Goal: Transaction & Acquisition: Subscribe to service/newsletter

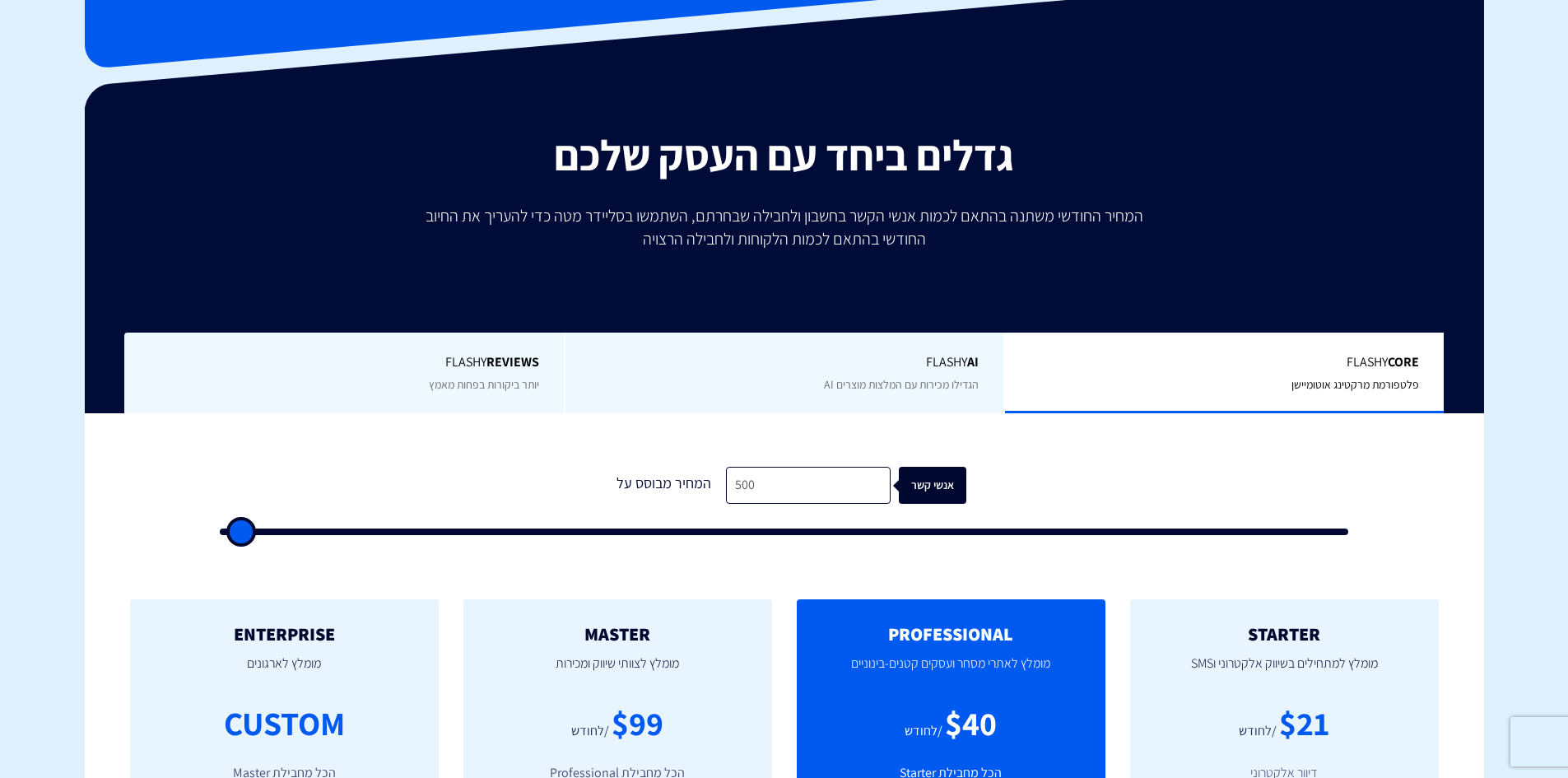
scroll to position [165, 0]
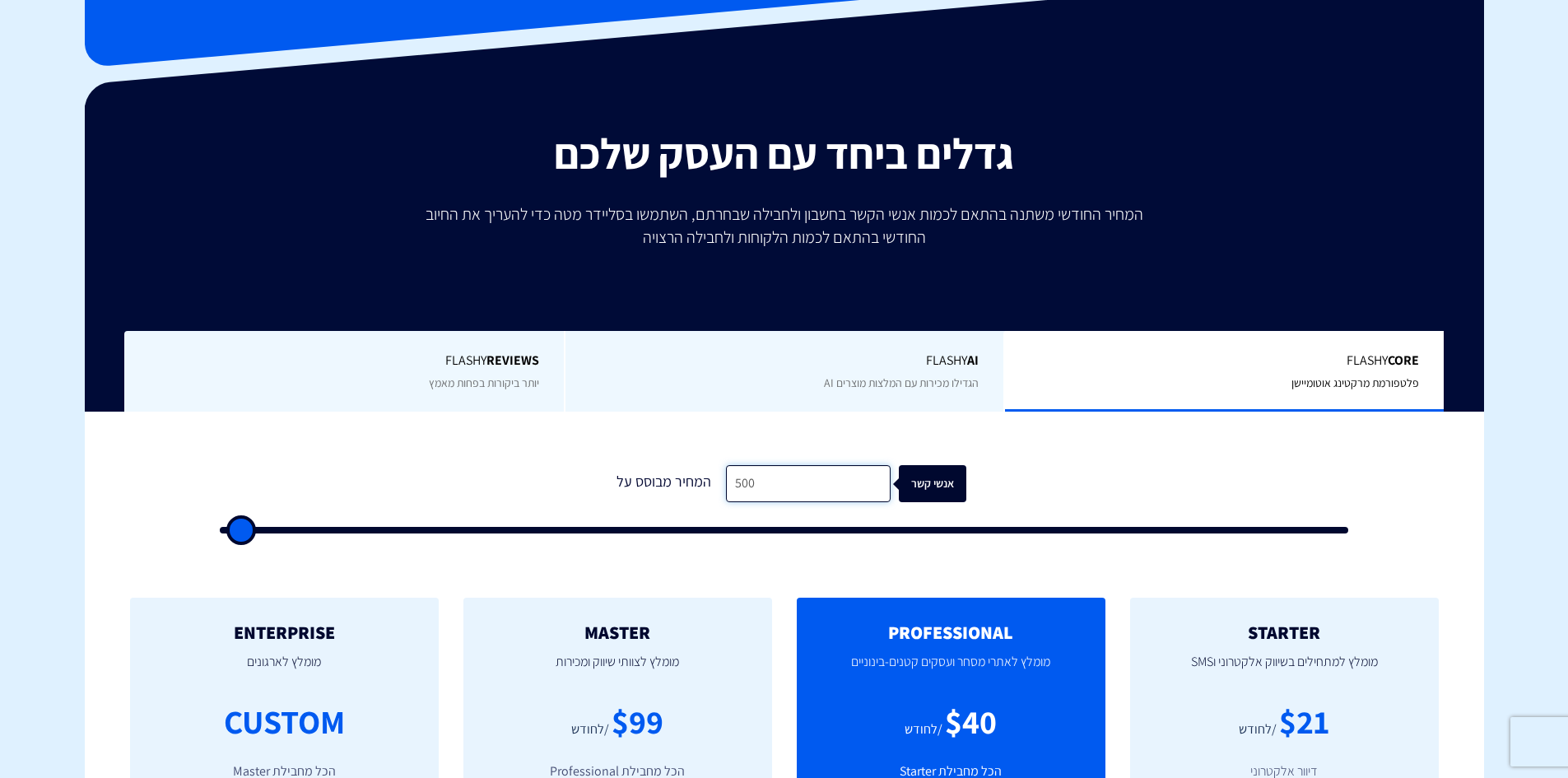
drag, startPoint x: 777, startPoint y: 472, endPoint x: 561, endPoint y: 476, distance: 216.0
click at [591, 476] on form "1 המחיר מבוסס על 500 אנשי קשר" at bounding box center [784, 499] width 1130 height 68
type input "2"
type input "500"
type input "25"
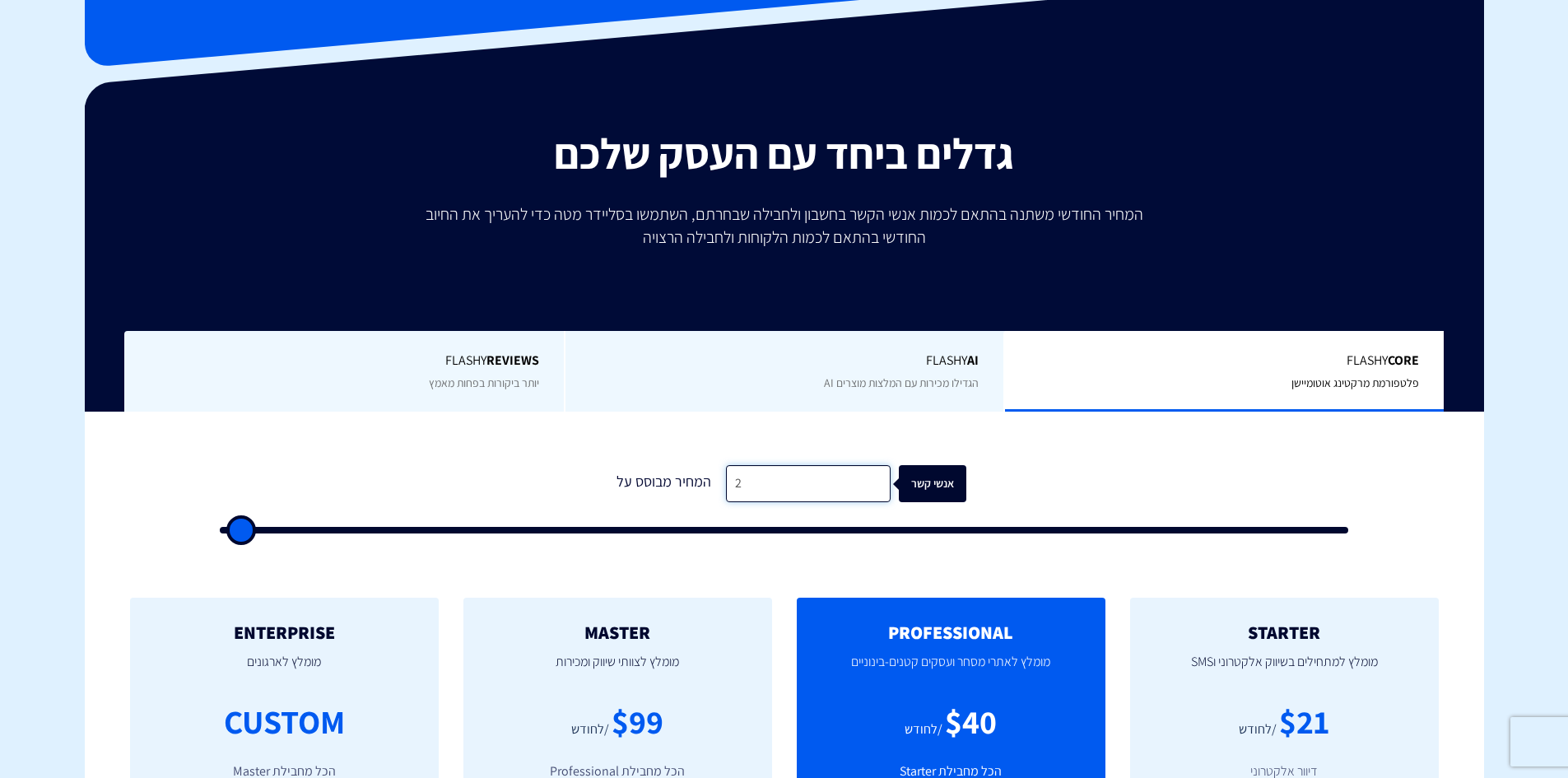
type input "500"
type input "250"
type input "500"
type input "2,500"
type input "2500"
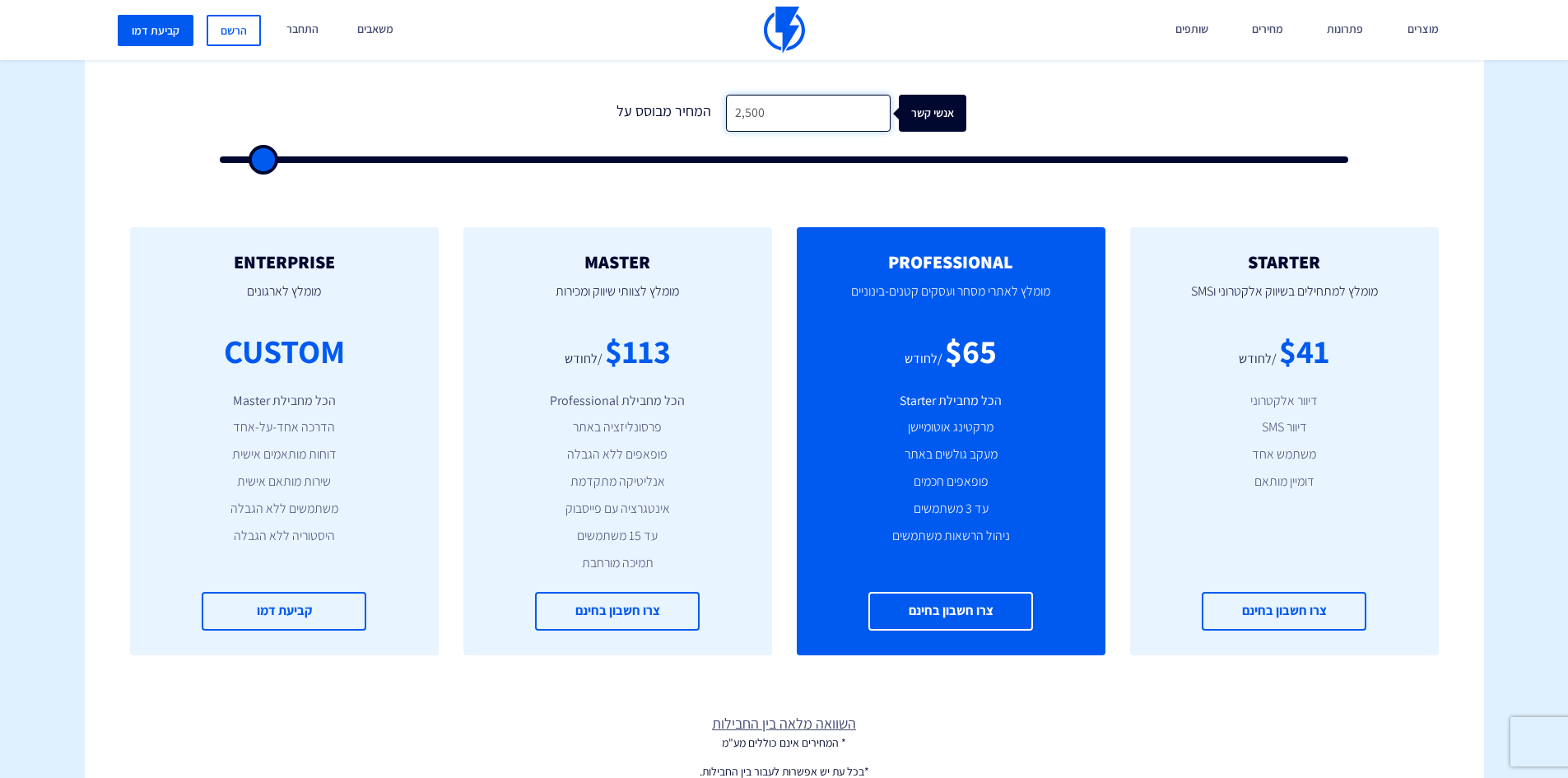
scroll to position [495, 0]
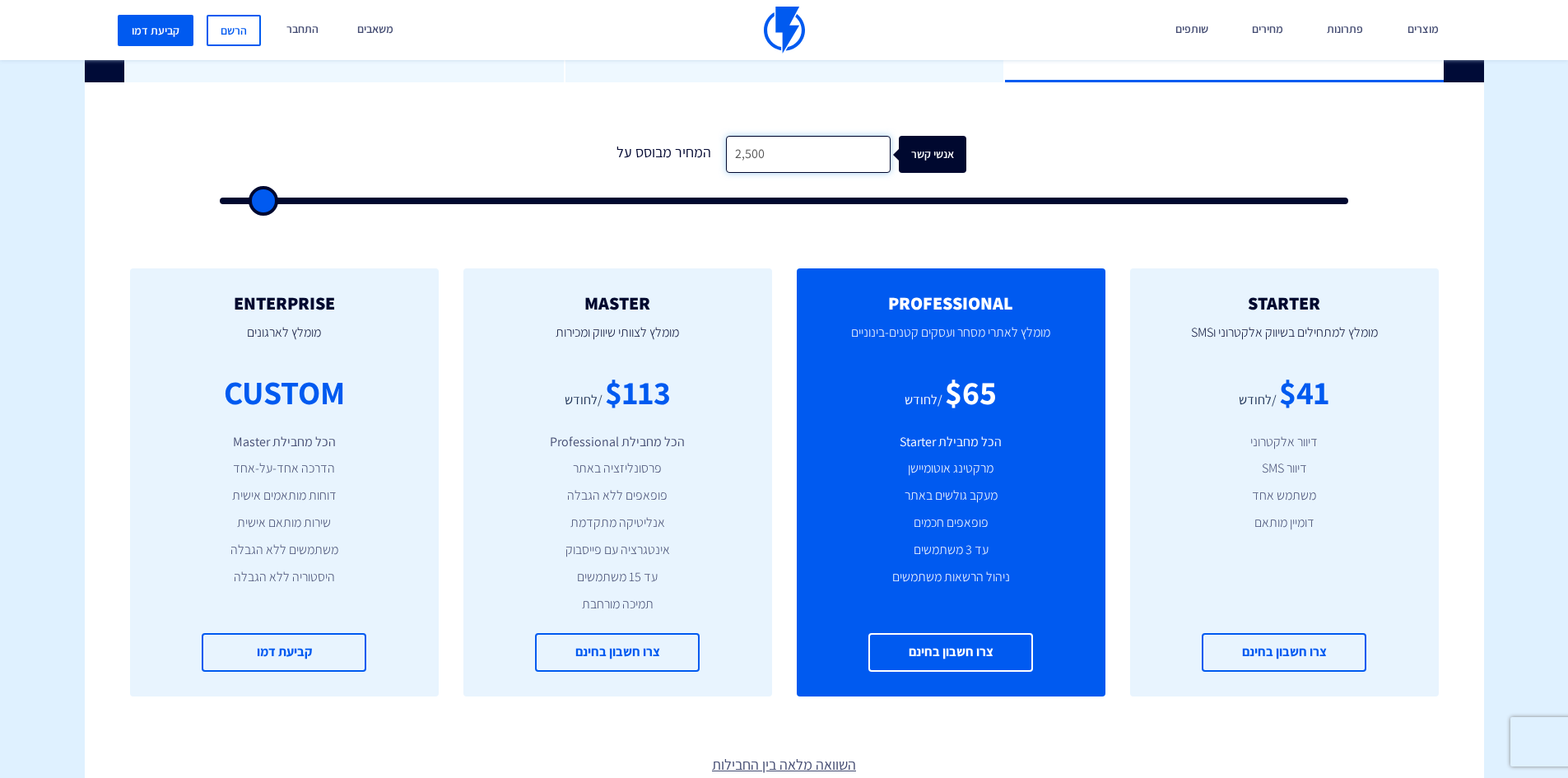
type input "2,500"
click at [1178, 252] on div "STARTER מומלץ למתחילים בשיווק אלקטרוני וSMS $41 /לחודש דיוור אלקטרוני דיוור SMS…" at bounding box center [784, 482] width 1399 height 495
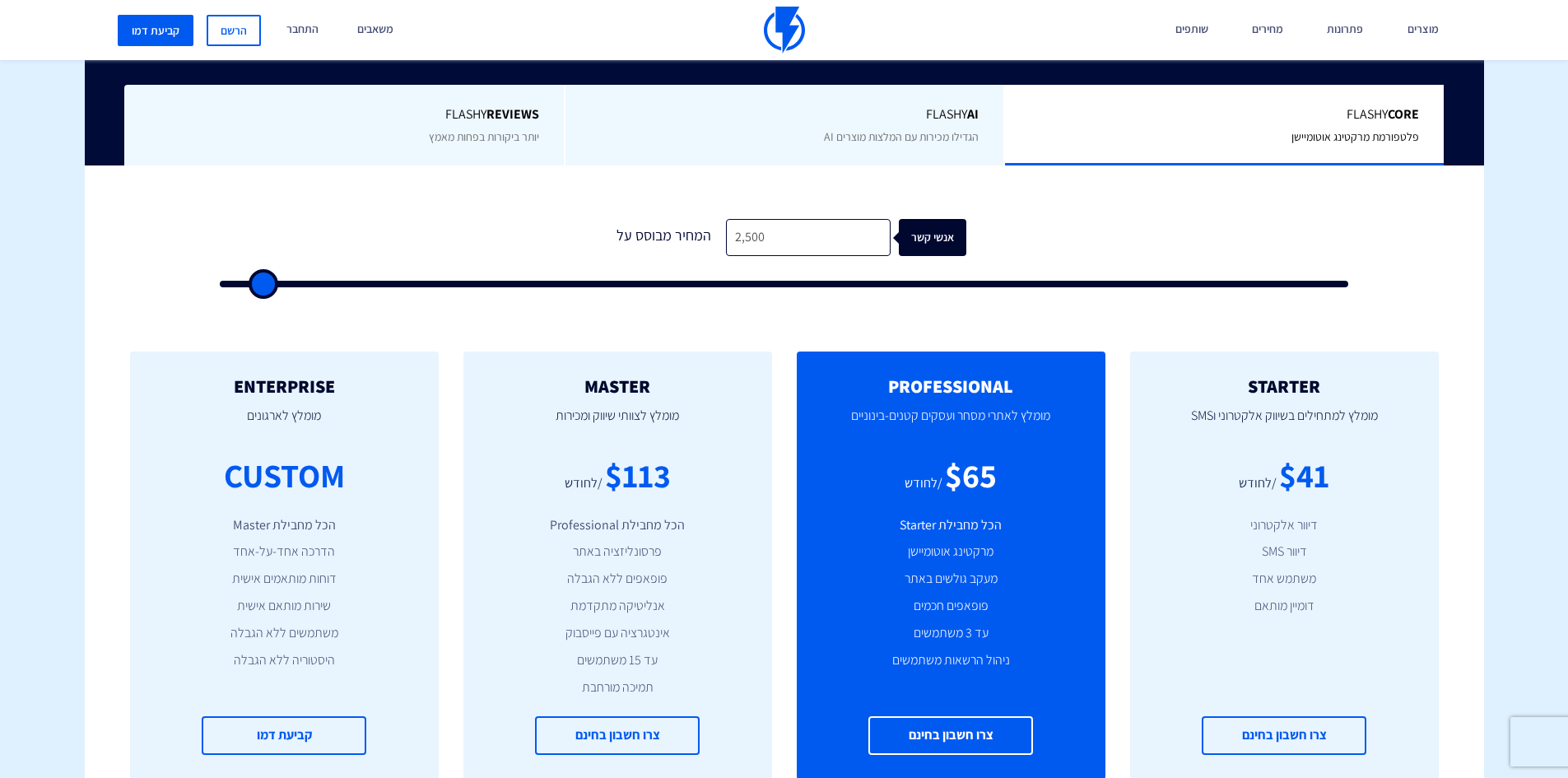
scroll to position [412, 0]
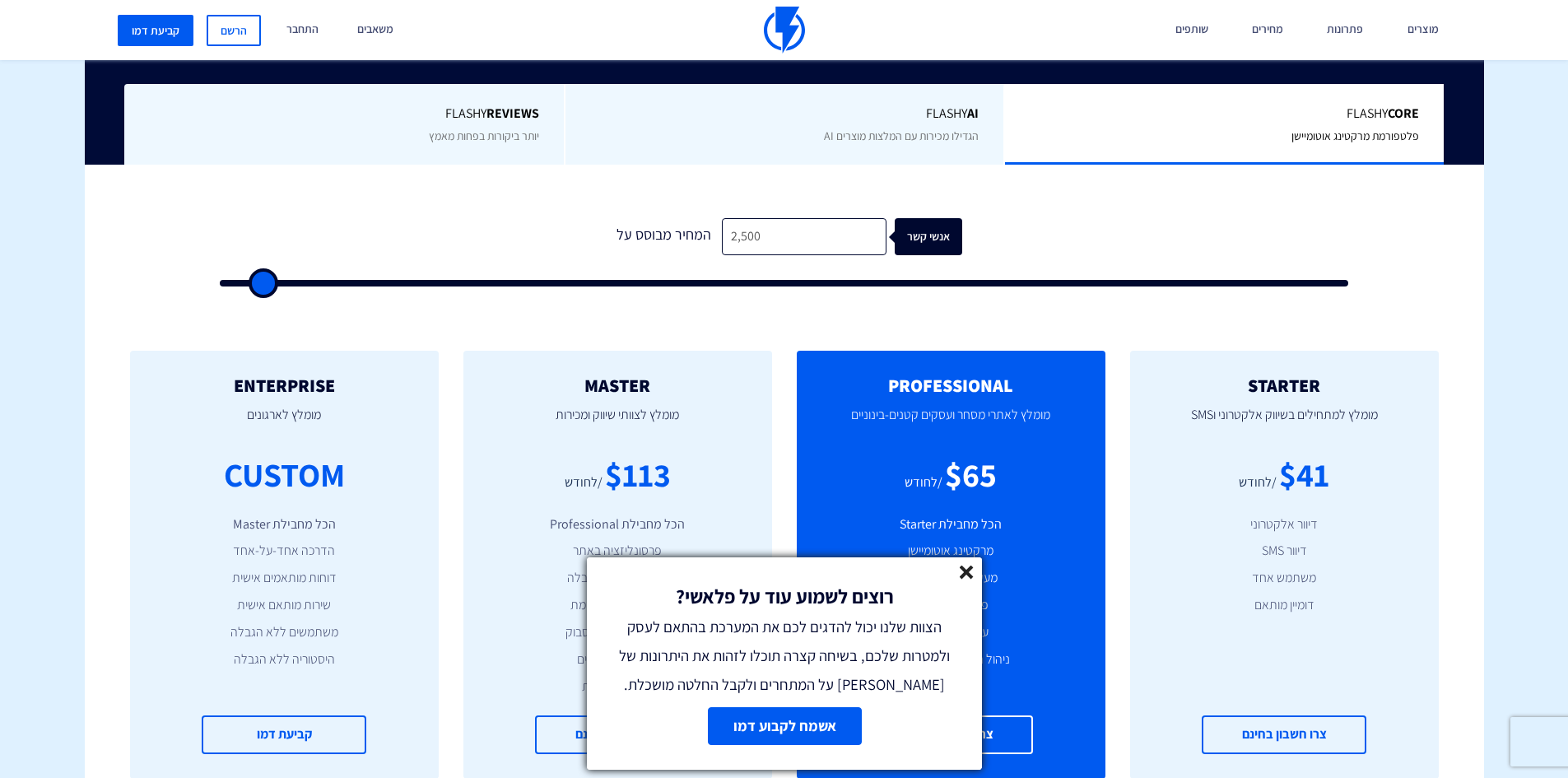
click at [970, 576] on line at bounding box center [966, 572] width 11 height 11
